Goal: Find specific page/section: Find specific page/section

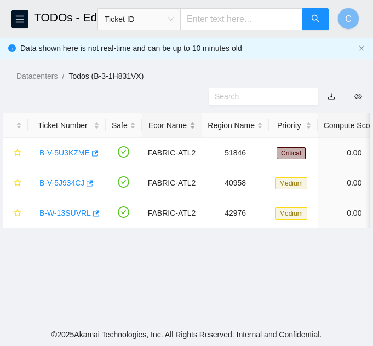
scroll to position [164, 0]
click at [25, 12] on button "button" at bounding box center [20, 19] width 18 height 18
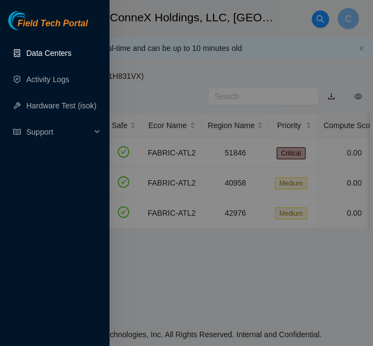
click at [37, 54] on link "Data Centers" at bounding box center [48, 53] width 45 height 9
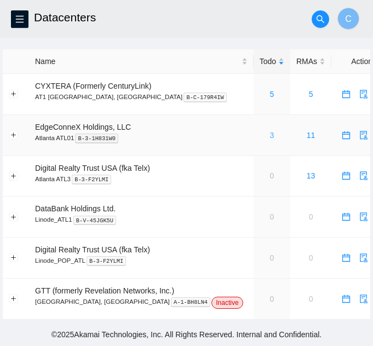
click at [269, 134] on link "3" at bounding box center [271, 135] width 4 height 9
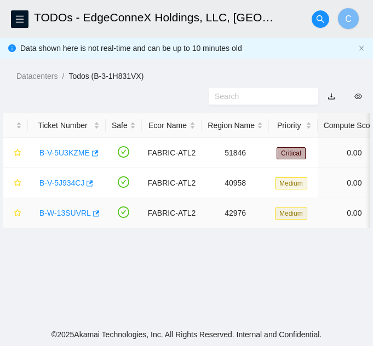
click at [64, 215] on link "B-W-13SUVRL" at bounding box center [64, 212] width 51 height 9
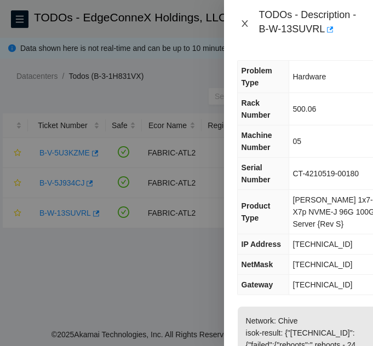
click at [239, 21] on button "Close" at bounding box center [244, 24] width 15 height 10
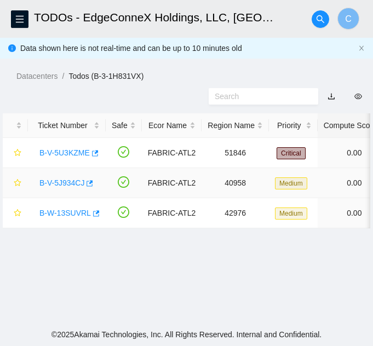
click at [65, 185] on link "B-V-5J934CJ" at bounding box center [61, 182] width 45 height 9
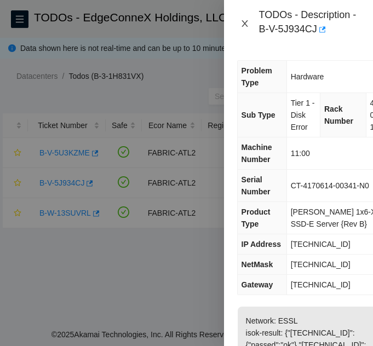
click at [240, 24] on icon "close" at bounding box center [244, 23] width 9 height 9
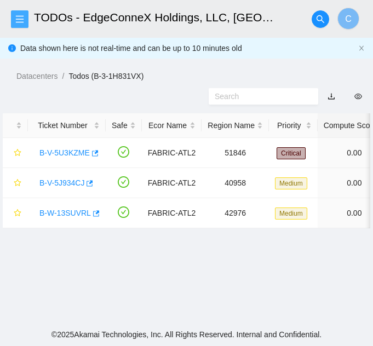
click at [17, 25] on button "button" at bounding box center [20, 19] width 18 height 18
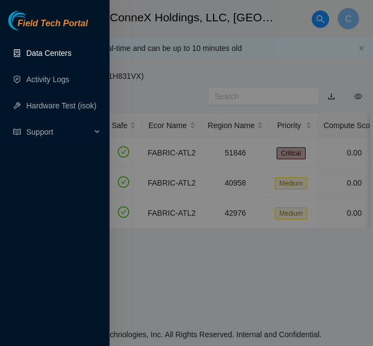
click at [55, 55] on link "Data Centers" at bounding box center [48, 53] width 45 height 9
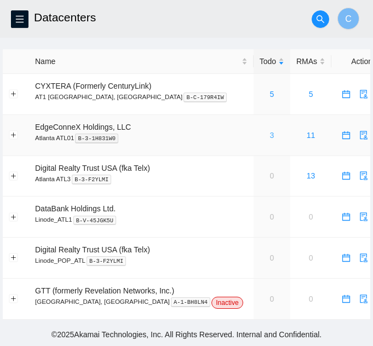
click at [269, 137] on link "3" at bounding box center [271, 135] width 4 height 9
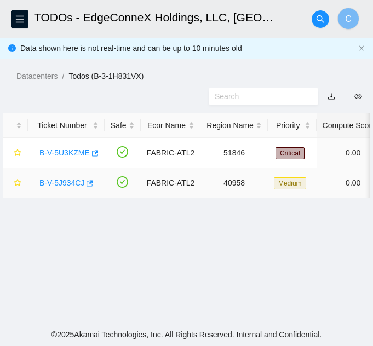
click at [64, 183] on link "B-V-5J934CJ" at bounding box center [61, 182] width 45 height 9
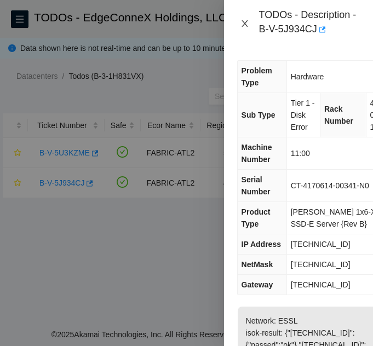
click at [245, 24] on icon "close" at bounding box center [244, 23] width 6 height 7
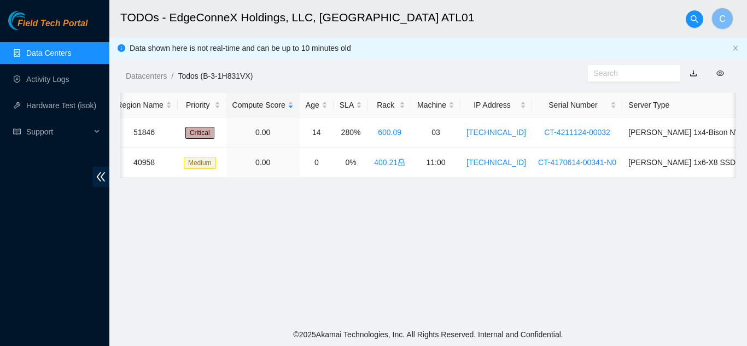
scroll to position [0, 177]
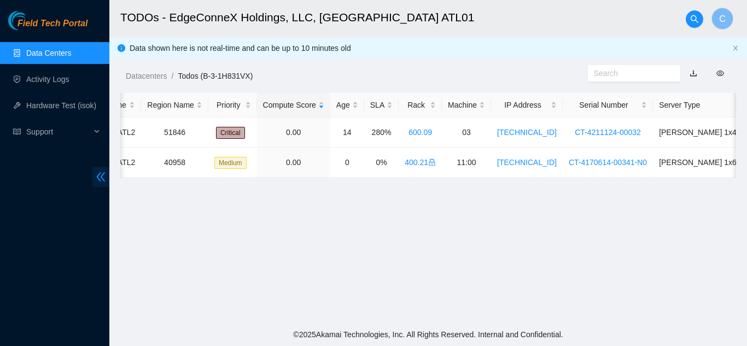
click at [95, 178] on icon "double-left" at bounding box center [100, 176] width 11 height 11
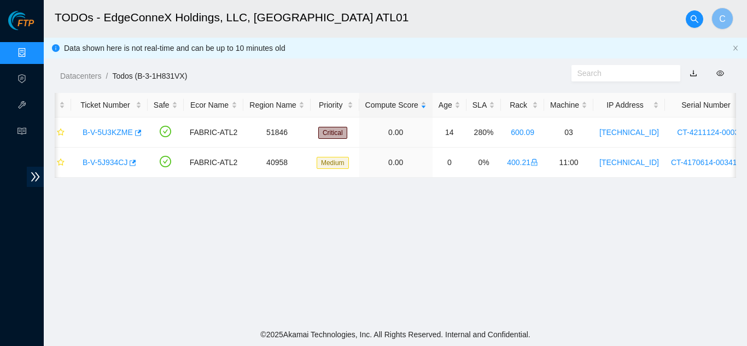
scroll to position [0, 0]
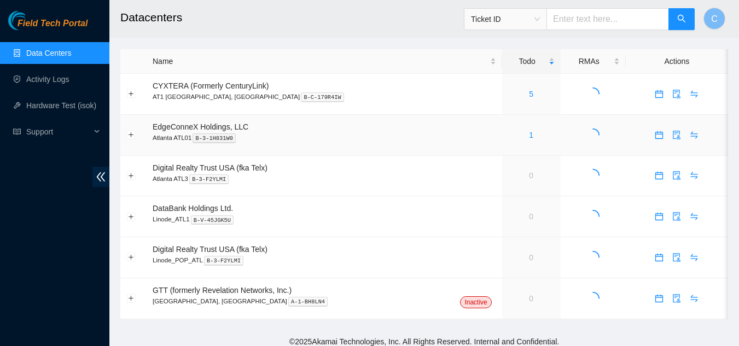
click at [508, 135] on div "1" at bounding box center [531, 135] width 47 height 12
